Goal: Task Accomplishment & Management: Complete application form

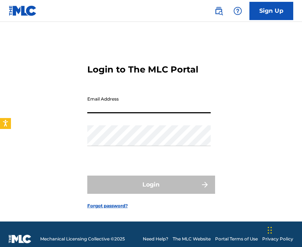
click at [89, 109] on input "Email Address" at bounding box center [148, 103] width 123 height 21
click at [116, 108] on input "Email Address" at bounding box center [148, 103] width 123 height 21
type input "[PERSON_NAME][EMAIL_ADDRESS][PERSON_NAME][DOMAIN_NAME]"
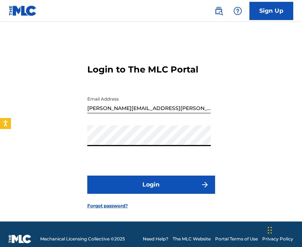
click at [87, 176] on button "Login" at bounding box center [151, 185] width 128 height 18
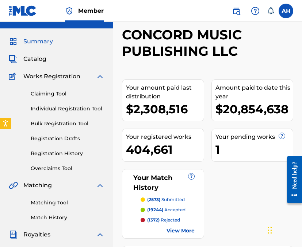
scroll to position [14, 0]
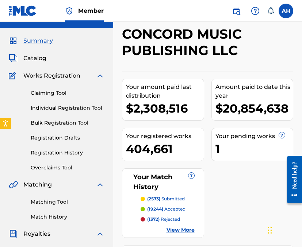
click at [63, 110] on link "Individual Registration Tool" at bounding box center [68, 108] width 74 height 8
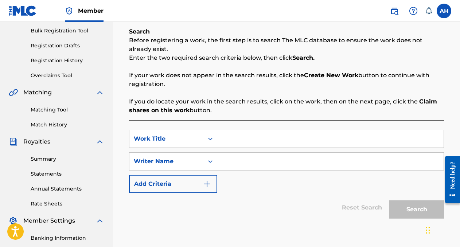
scroll to position [112, 0]
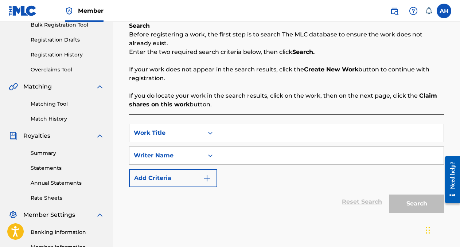
click at [301, 139] on input "Search Form" at bounding box center [330, 133] width 227 height 18
paste input "OH, [PERSON_NAME]!"
click at [207, 158] on icon "Search Form" at bounding box center [210, 155] width 7 height 7
click at [243, 160] on input "Search Form" at bounding box center [330, 156] width 227 height 18
click at [230, 132] on input "OH, [PERSON_NAME]!" at bounding box center [330, 133] width 227 height 18
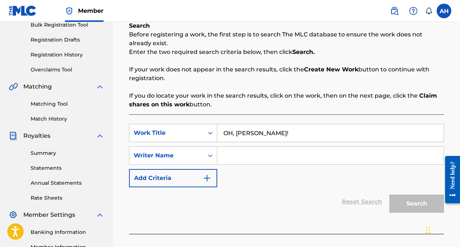
click at [230, 132] on input "OH, [PERSON_NAME]!" at bounding box center [330, 133] width 227 height 18
paste input "M7AUK"
type input "OM7AUK"
click at [187, 141] on div "Work Title" at bounding box center [173, 133] width 88 height 18
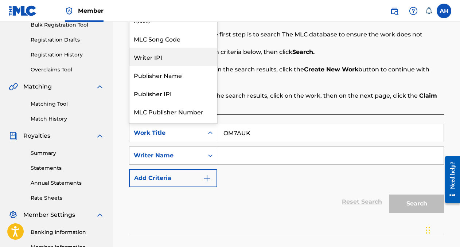
scroll to position [3, 0]
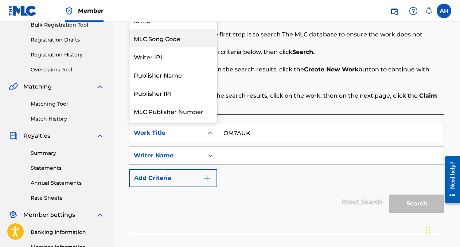
click at [174, 36] on div "MLC Song Code" at bounding box center [174, 38] width 88 height 18
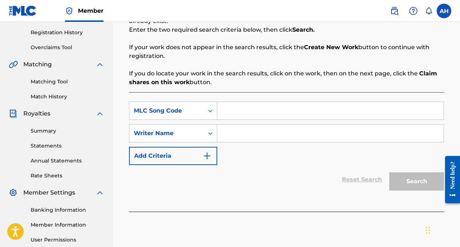
scroll to position [139, 0]
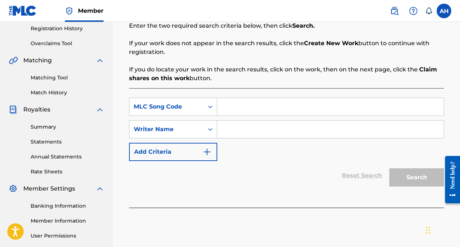
click at [241, 105] on input "Search Form" at bounding box center [330, 107] width 227 height 18
paste input "OM7AUK"
type input "OM7AUK"
click at [300, 161] on div "Reset Search Search" at bounding box center [286, 175] width 315 height 29
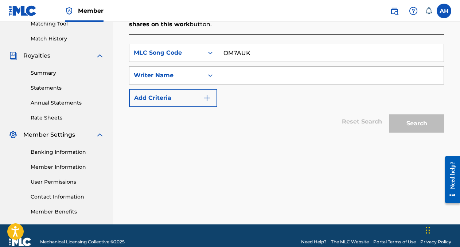
scroll to position [205, 0]
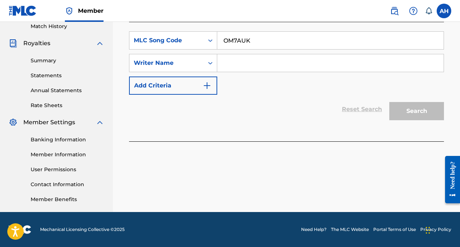
click at [292, 51] on div "SearchWithCriteria0caaefd1-424f-480f-b480-35a5181dc6c3 MLC Song Code OM7AUK Sea…" at bounding box center [286, 62] width 315 height 63
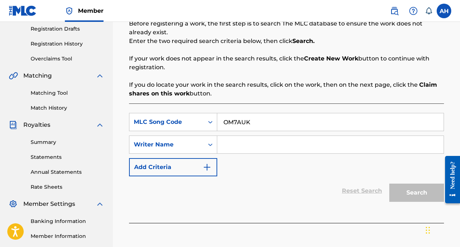
scroll to position [124, 0]
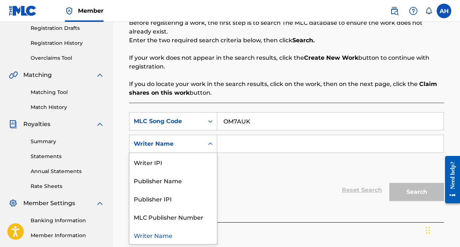
click at [207, 143] on icon "Search Form" at bounding box center [210, 143] width 7 height 7
click at [259, 167] on div "SearchWithCriteria0caaefd1-424f-480f-b480-35a5181dc6c3 MLC Song Code OM7AUK Sea…" at bounding box center [286, 143] width 315 height 63
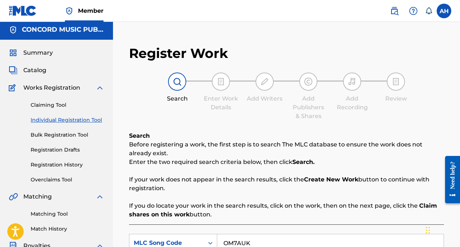
scroll to position [0, 0]
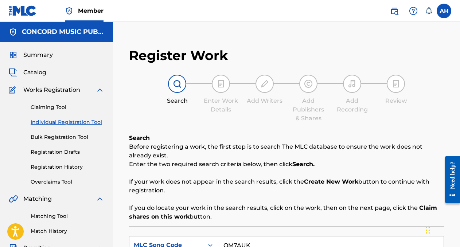
click at [52, 106] on link "Claiming Tool" at bounding box center [68, 108] width 74 height 8
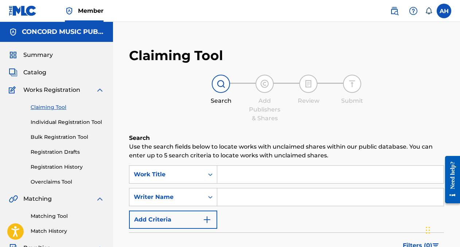
click at [57, 122] on link "Individual Registration Tool" at bounding box center [68, 123] width 74 height 8
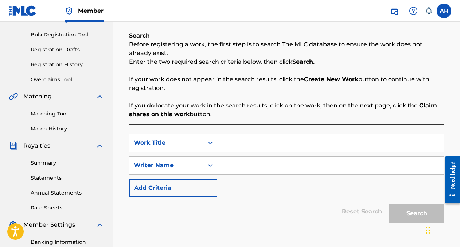
scroll to position [103, 0]
click at [186, 145] on div "Work Title" at bounding box center [167, 142] width 66 height 9
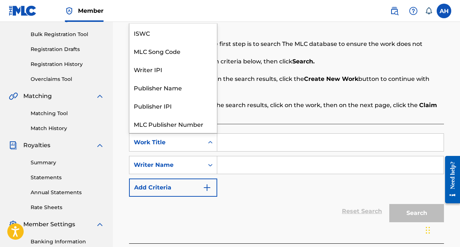
scroll to position [18, 0]
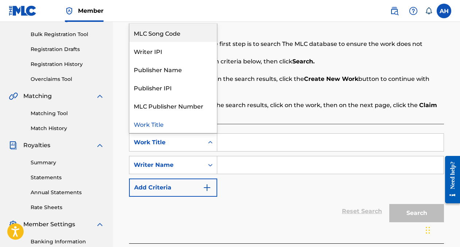
click at [164, 33] on div "MLC Song Code" at bounding box center [174, 33] width 88 height 18
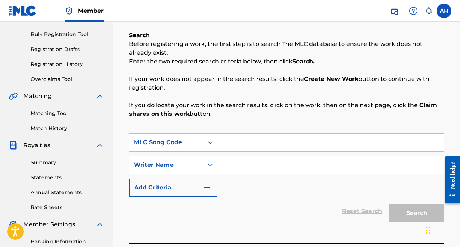
click at [239, 147] on input "Search Form" at bounding box center [330, 143] width 227 height 18
paste input "OM7AUK"
type input "OM7AUK"
click at [266, 177] on div "SearchWithCriteria2bb0a5f6-a8ad-4625-920b-30bc15e0efa1 MLC Song Code OM7AUK Sea…" at bounding box center [286, 165] width 315 height 63
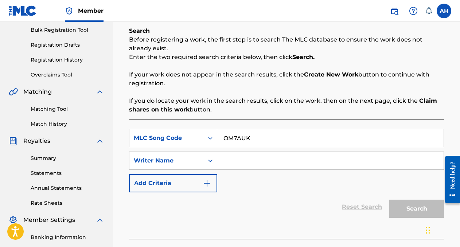
scroll to position [108, 0]
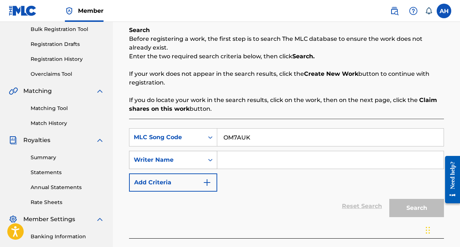
click at [196, 163] on div "Writer Name" at bounding box center [167, 160] width 66 height 9
click at [175, 164] on div "Writer Name" at bounding box center [167, 160] width 66 height 9
click at [6, 76] on div "Summary Catalog Works Registration Claiming Tool Individual Registration Tool B…" at bounding box center [56, 121] width 113 height 375
click at [192, 162] on div "Writer Name" at bounding box center [167, 160] width 66 height 9
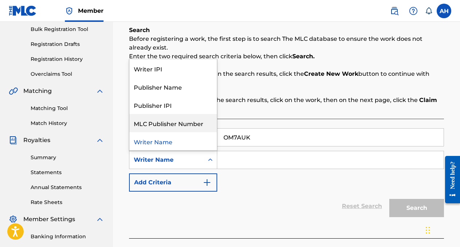
click at [179, 123] on div "MLC Publisher Number" at bounding box center [174, 123] width 88 height 18
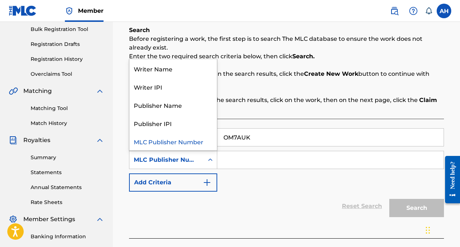
click at [178, 165] on div "MLC Publisher Number" at bounding box center [167, 160] width 74 height 14
click at [168, 71] on div "Writer Name" at bounding box center [174, 68] width 88 height 18
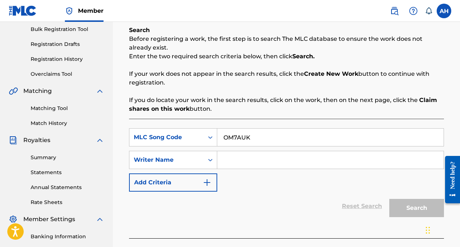
click at [231, 162] on input "Search Form" at bounding box center [330, 160] width 227 height 18
paste input "[PERSON_NAME]"
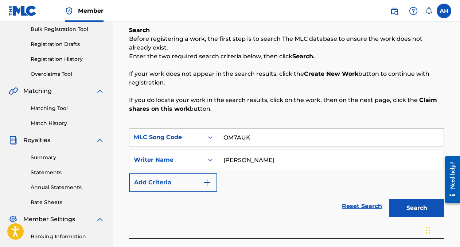
click at [238, 163] on input "[PERSON_NAME]" at bounding box center [330, 160] width 227 height 18
click at [236, 162] on input "[PERSON_NAME]" at bounding box center [330, 160] width 227 height 18
type input "[PERSON_NAME]"
click at [301, 206] on button "Search" at bounding box center [417, 208] width 55 height 18
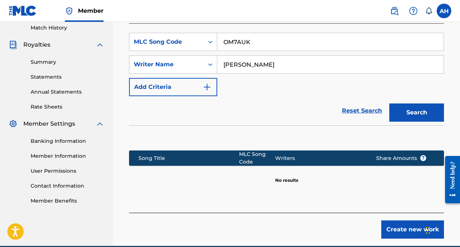
scroll to position [204, 0]
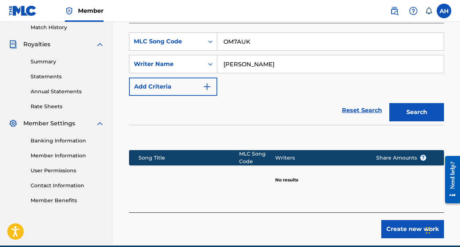
click at [301, 116] on button "Search" at bounding box center [417, 112] width 55 height 18
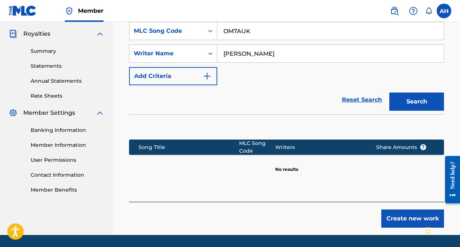
click at [265, 51] on input "[PERSON_NAME]" at bounding box center [330, 54] width 227 height 18
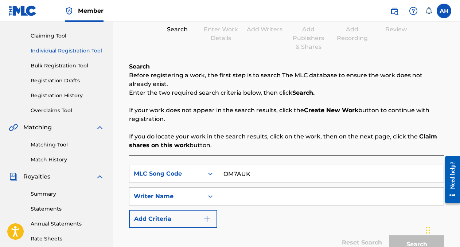
scroll to position [46, 0]
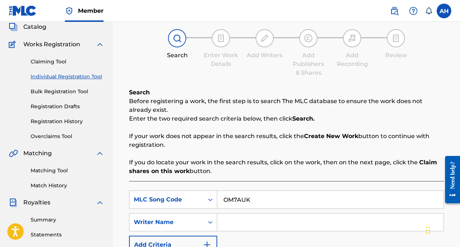
click at [52, 61] on link "Claiming Tool" at bounding box center [68, 62] width 74 height 8
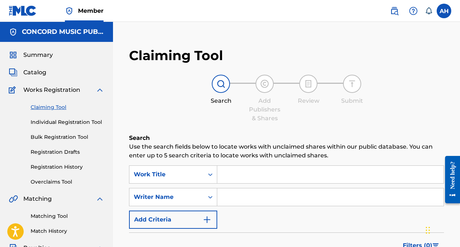
paste input "[PERSON_NAME]"
type input "[PERSON_NAME]"
click at [236, 178] on input "[PERSON_NAME]" at bounding box center [330, 175] width 227 height 18
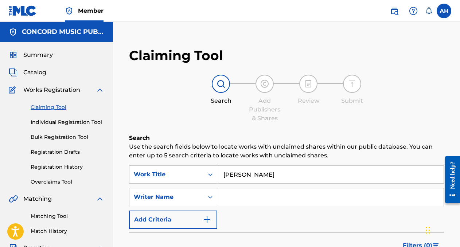
click at [256, 178] on input "[PERSON_NAME]" at bounding box center [330, 175] width 227 height 18
click at [205, 175] on div "Work Title" at bounding box center [173, 175] width 88 height 18
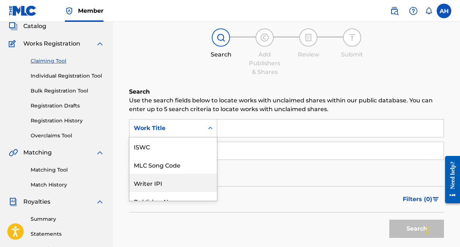
scroll to position [18, 0]
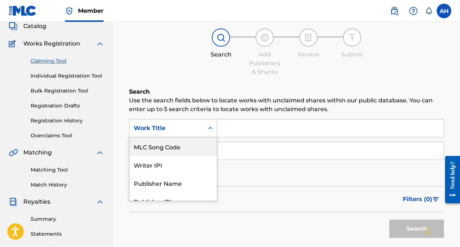
click at [189, 146] on div "MLC Song Code" at bounding box center [174, 147] width 88 height 18
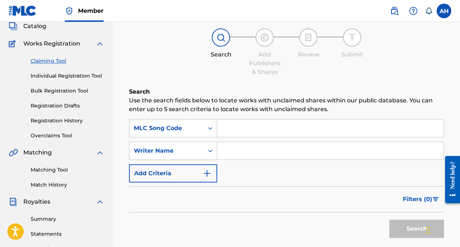
click at [241, 122] on input "Search Form" at bounding box center [330, 129] width 227 height 18
paste input "OM7AUK"
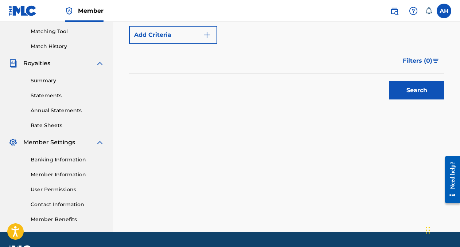
scroll to position [205, 0]
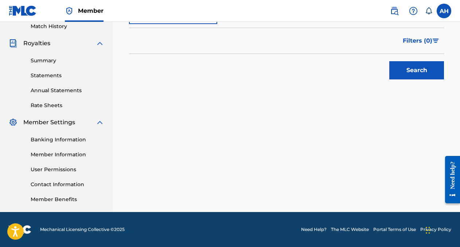
type input "OM7AUK"
click at [301, 69] on button "Search" at bounding box center [417, 70] width 55 height 18
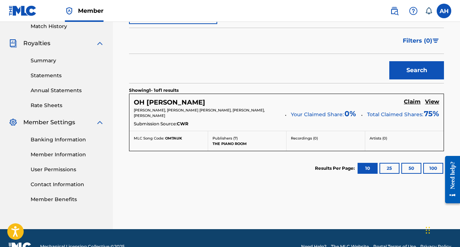
scroll to position [210, 0]
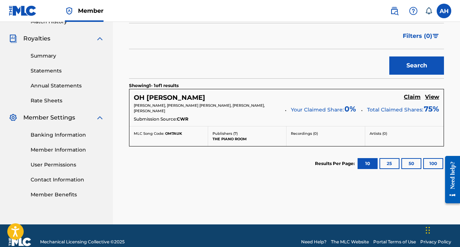
click at [301, 100] on h5 "View" at bounding box center [432, 97] width 14 height 7
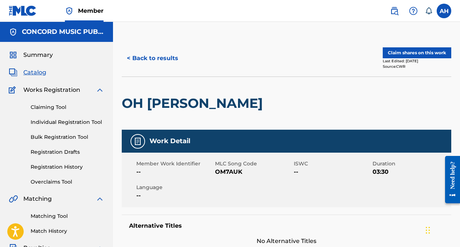
click at [301, 56] on button "Claim shares on this work" at bounding box center [417, 52] width 69 height 11
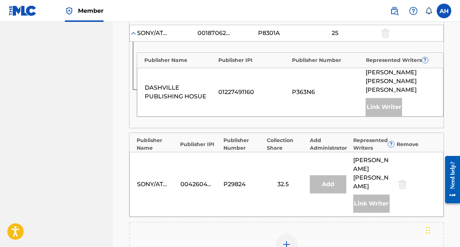
scroll to position [543, 0]
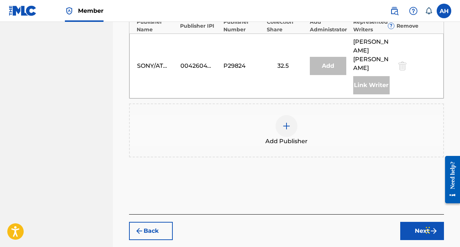
click at [286, 115] on div at bounding box center [287, 126] width 22 height 22
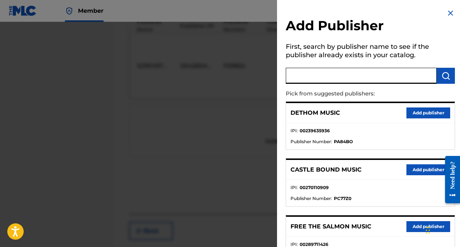
click at [301, 75] on input "text" at bounding box center [361, 76] width 151 height 16
paste input "CARD TABLES MUSIC"
click at [301, 80] on input "CARD TABLES MUSIC" at bounding box center [361, 76] width 151 height 16
click at [301, 77] on input "CARD TABLES MUSIC" at bounding box center [361, 76] width 151 height 16
type input "CARD TABLES MUSIC"
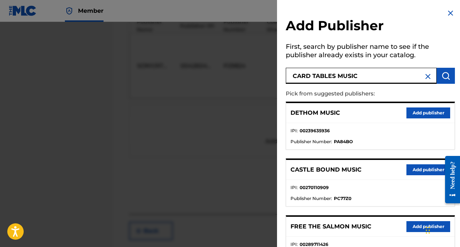
click at [301, 74] on button "submit" at bounding box center [446, 76] width 18 height 16
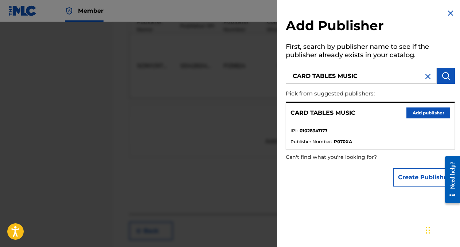
click at [301, 111] on button "Add publisher" at bounding box center [429, 113] width 44 height 11
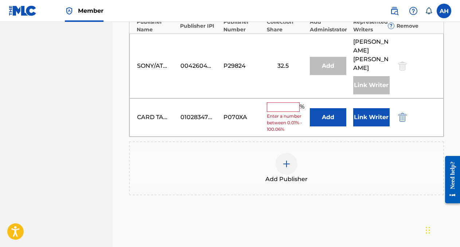
click at [279, 103] on input "text" at bounding box center [283, 107] width 33 height 9
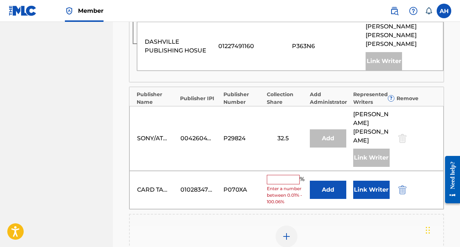
scroll to position [468, 0]
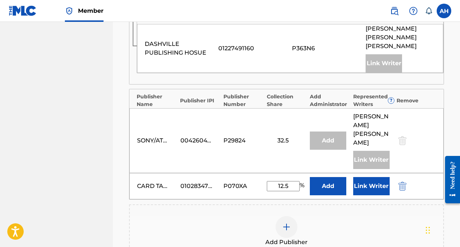
type input "12.5"
click at [239, 216] on div "Add Publisher" at bounding box center [287, 231] width 314 height 31
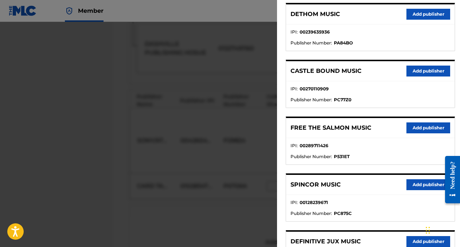
scroll to position [0, 0]
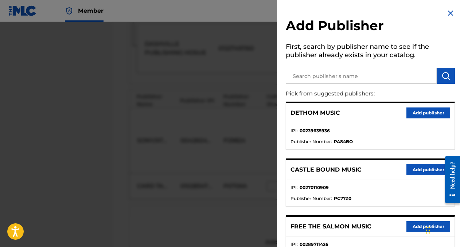
click at [301, 13] on img at bounding box center [451, 13] width 9 height 9
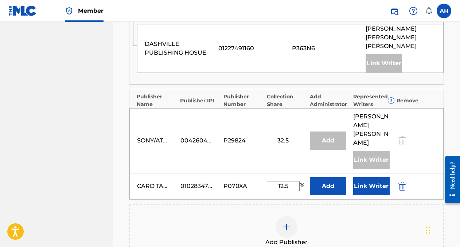
click at [301, 177] on button "Link Writer" at bounding box center [371, 186] width 36 height 18
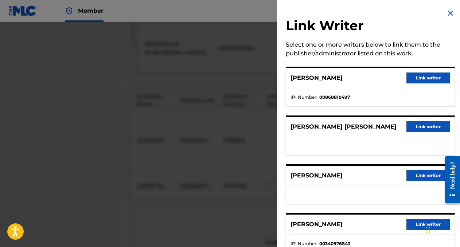
click at [301, 73] on button "Link writer" at bounding box center [429, 78] width 44 height 11
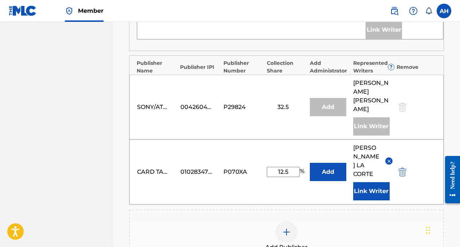
scroll to position [502, 0]
click at [290, 221] on div at bounding box center [287, 232] width 22 height 22
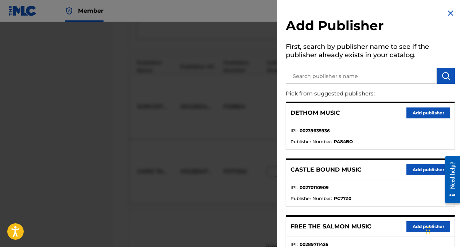
click at [301, 76] on input "text" at bounding box center [361, 76] width 151 height 16
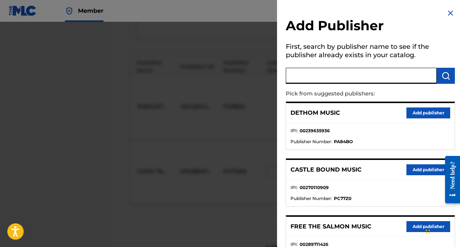
paste input "HANG YOUR HAT HITS"
click at [301, 77] on input "HANG YOUR HAT HITS" at bounding box center [361, 76] width 151 height 16
type input "HANG YOUR HAT HITS"
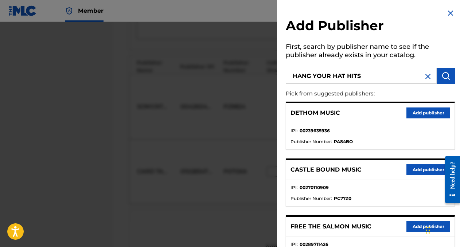
click at [301, 80] on button "submit" at bounding box center [446, 76] width 18 height 16
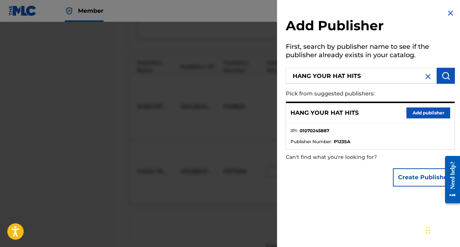
click at [301, 113] on button "Add publisher" at bounding box center [429, 113] width 44 height 11
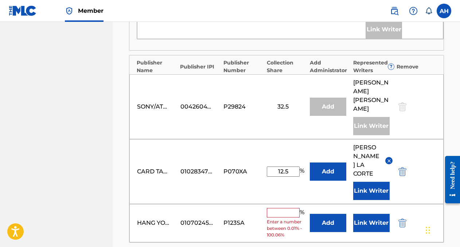
click at [281, 208] on input "text" at bounding box center [283, 212] width 33 height 9
click at [287, 208] on input "text" at bounding box center [283, 212] width 33 height 9
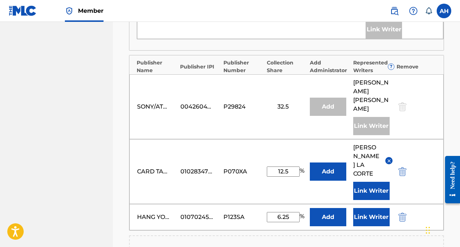
type input "6.25"
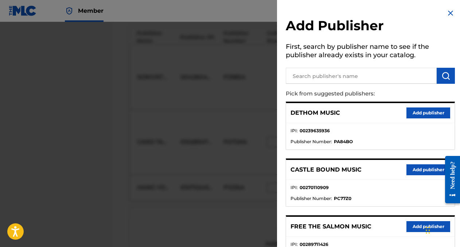
scroll to position [533, 0]
click at [301, 15] on img at bounding box center [451, 13] width 9 height 9
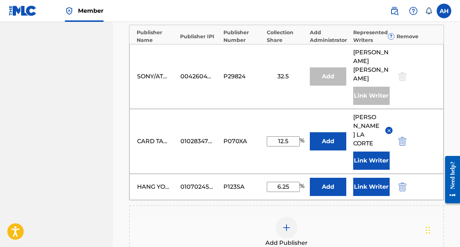
click at [301, 178] on button "Link Writer" at bounding box center [371, 187] width 36 height 18
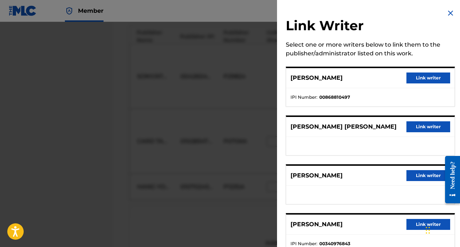
click at [301, 76] on button "Link writer" at bounding box center [429, 78] width 44 height 11
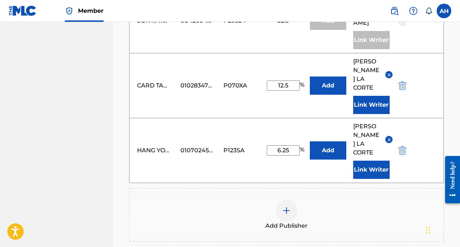
scroll to position [589, 0]
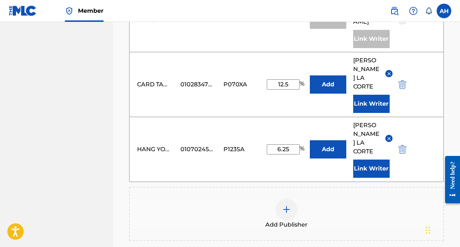
click at [289, 205] on img at bounding box center [286, 209] width 9 height 9
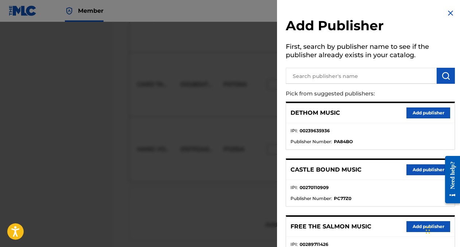
click at [301, 75] on input "text" at bounding box center [361, 76] width 151 height 16
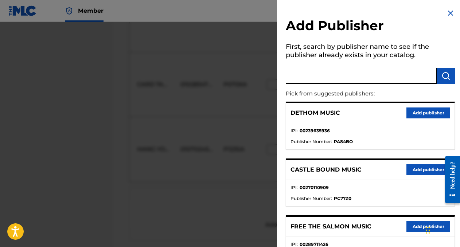
paste input "CONCORD TUNES"
type input "CONCORD TUNES"
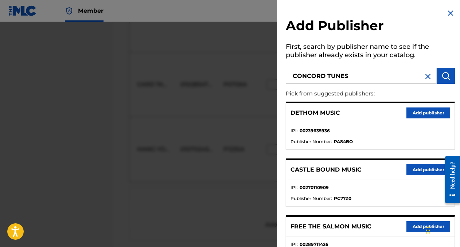
click at [301, 76] on img "submit" at bounding box center [446, 75] width 9 height 9
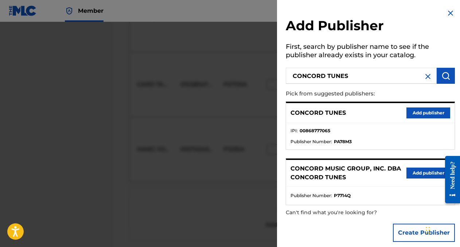
click at [301, 112] on button "Add publisher" at bounding box center [429, 113] width 44 height 11
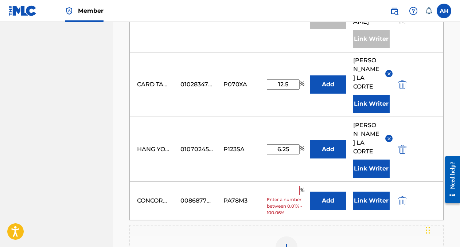
click at [287, 186] on input "text" at bounding box center [283, 190] width 33 height 9
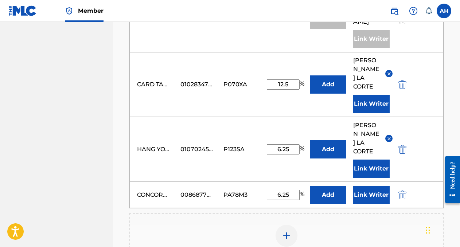
type input "6.25"
click at [301, 213] on div "Add Publisher" at bounding box center [286, 240] width 315 height 54
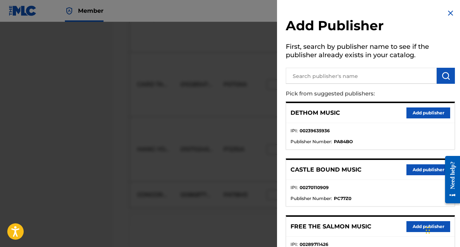
click at [301, 11] on img at bounding box center [451, 13] width 9 height 9
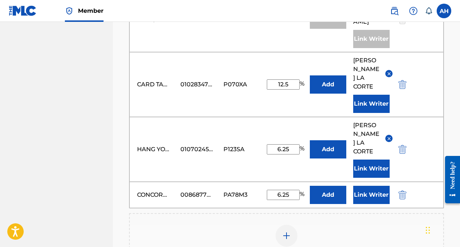
click at [301, 186] on button "Link Writer" at bounding box center [371, 195] width 36 height 18
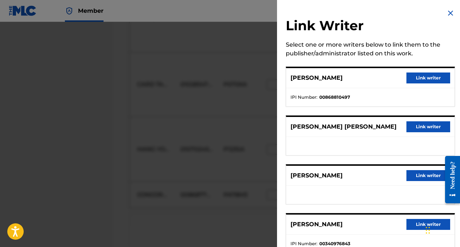
click at [301, 77] on button "Link writer" at bounding box center [429, 78] width 44 height 11
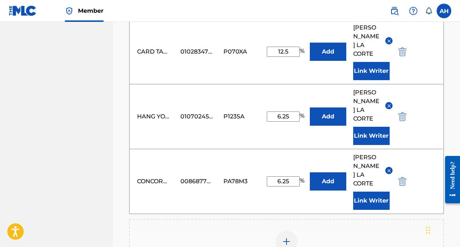
scroll to position [623, 0]
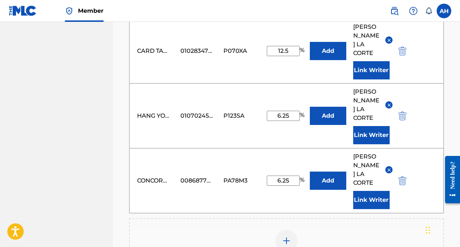
click at [301, 107] on button "Add" at bounding box center [328, 116] width 36 height 18
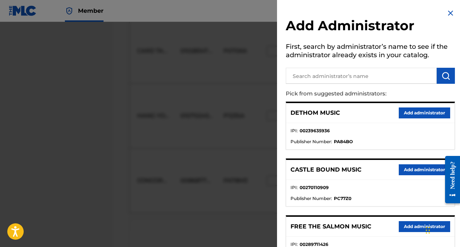
click at [301, 73] on input "text" at bounding box center [361, 76] width 151 height 16
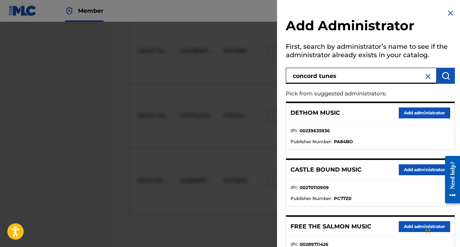
click at [301, 77] on input "concord tunes" at bounding box center [361, 76] width 151 height 16
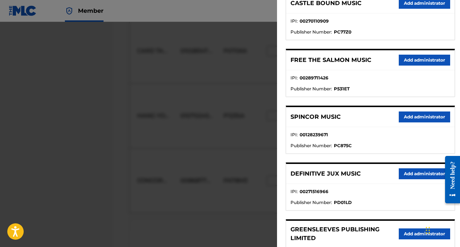
scroll to position [0, 0]
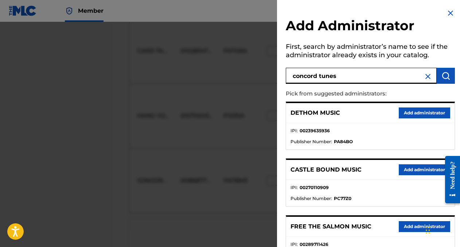
type input "concord tunes"
click at [301, 75] on img "submit" at bounding box center [446, 75] width 9 height 9
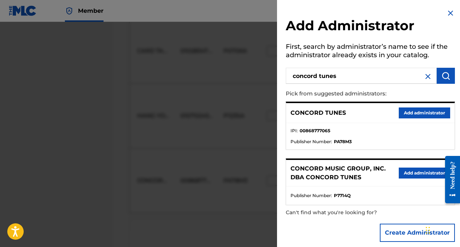
click at [301, 114] on button "Add administrator" at bounding box center [424, 113] width 51 height 11
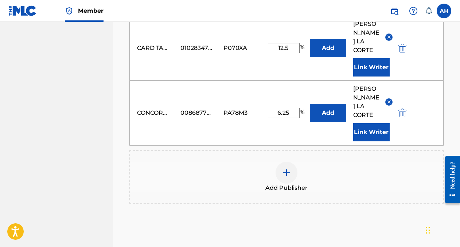
scroll to position [741, 0]
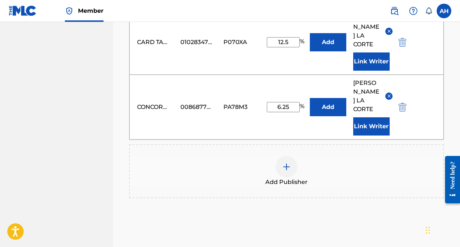
click at [301, 98] on button "Add" at bounding box center [328, 107] width 36 height 18
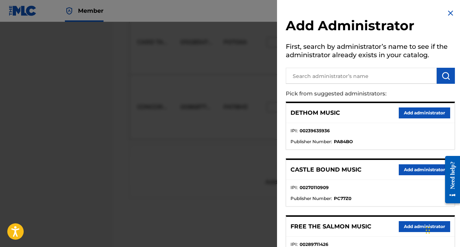
click at [301, 15] on img at bounding box center [451, 13] width 9 height 9
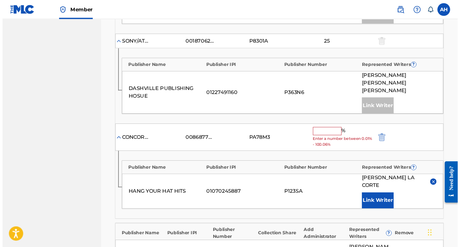
scroll to position [403, 0]
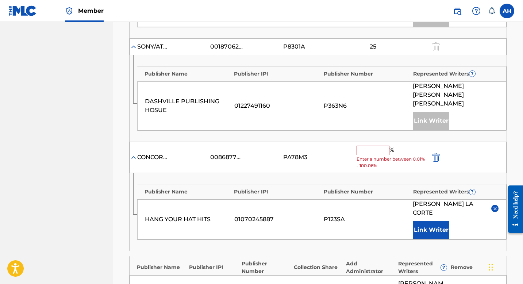
click at [301, 146] on input "text" at bounding box center [372, 150] width 33 height 9
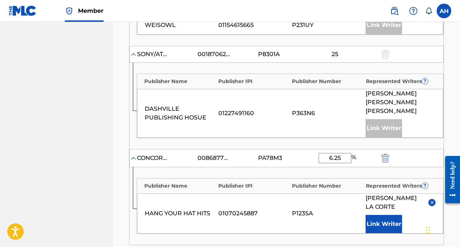
type input "6.25"
click at [270, 122] on div "Publisher Name Publisher IPI Publisher Number Represented Writers ? DASHVILLE P…" at bounding box center [287, 106] width 314 height 86
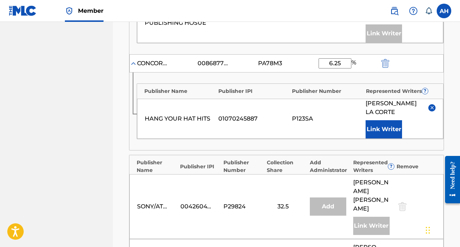
click at [265, 142] on div "Publishers ( 7 ) ? REQUIRED Total shares: 100 % Administrator ? Administrator I…" at bounding box center [286, 82] width 315 height 691
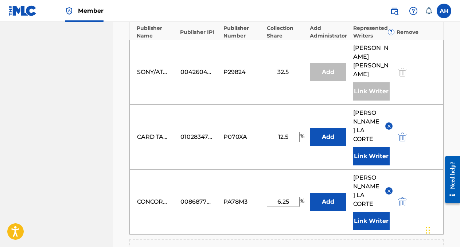
scroll to position [636, 0]
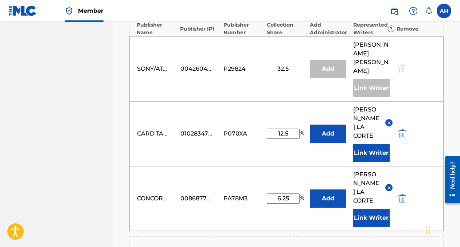
click at [301, 125] on button "Add" at bounding box center [328, 134] width 36 height 18
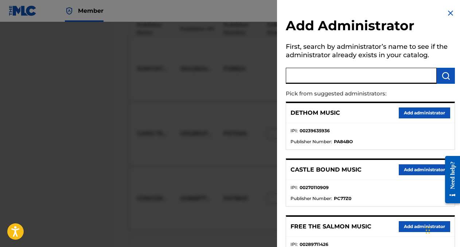
click at [301, 73] on input "text" at bounding box center [361, 76] width 151 height 16
type input "concord tunes"
click at [301, 74] on img "submit" at bounding box center [446, 75] width 9 height 9
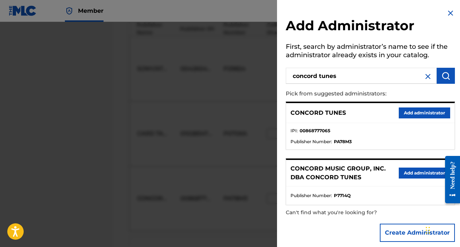
click at [301, 116] on button "Add administrator" at bounding box center [424, 113] width 51 height 11
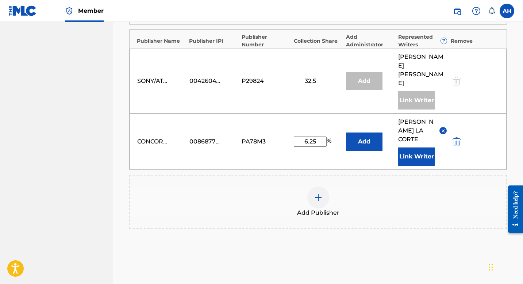
scroll to position [734, 0]
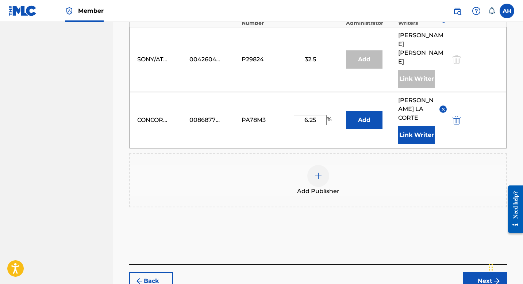
click at [301, 247] on button "Next" at bounding box center [485, 281] width 44 height 18
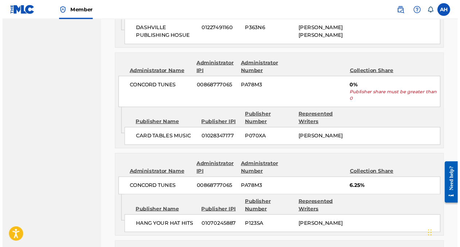
scroll to position [689, 0]
